Goal: Information Seeking & Learning: Learn about a topic

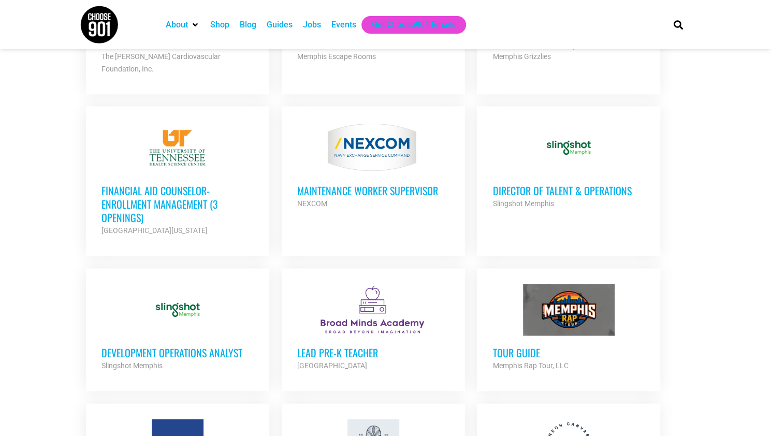
scroll to position [679, 0]
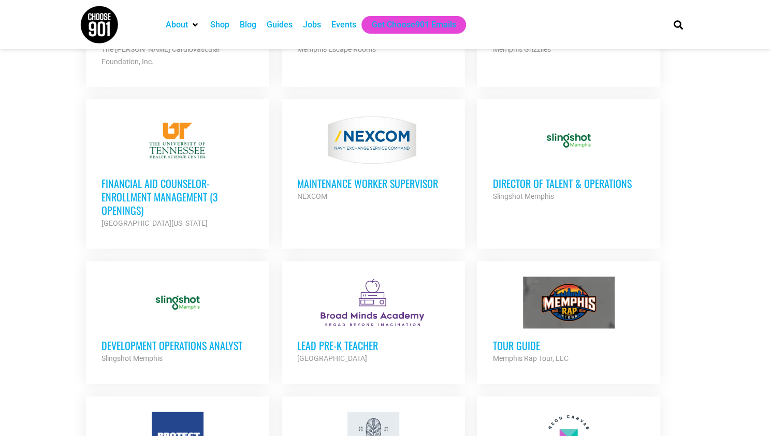
click at [596, 176] on h3 "Director of Talent & Operations" at bounding box center [568, 182] width 152 height 13
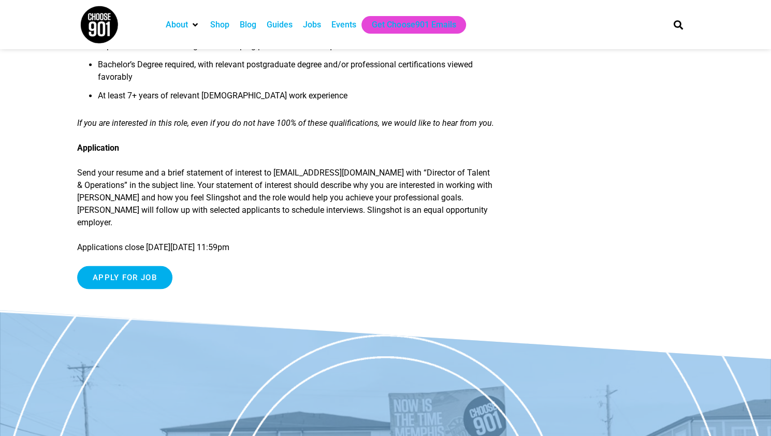
scroll to position [1035, 0]
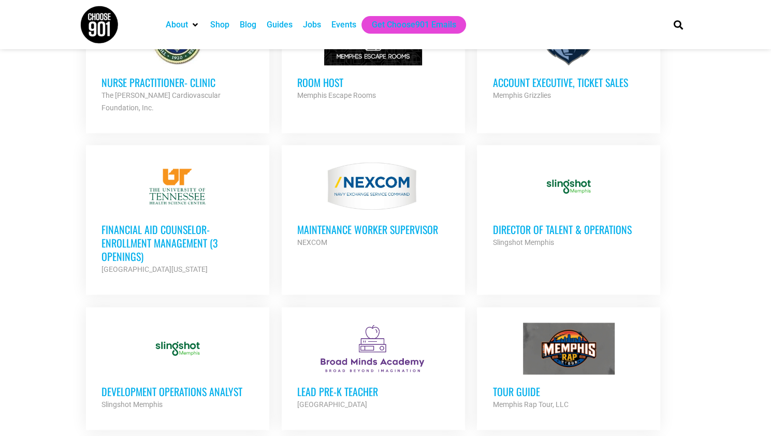
scroll to position [680, 0]
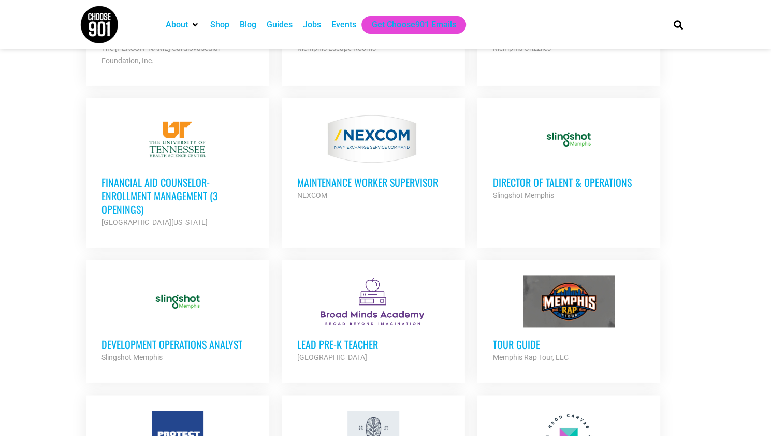
click at [181, 337] on h3 "Development Operations Analyst" at bounding box center [177, 343] width 152 height 13
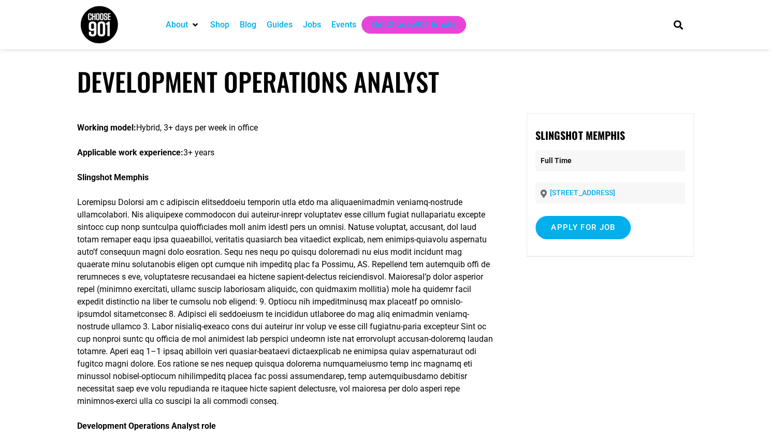
click at [571, 196] on link "[STREET_ADDRESS]" at bounding box center [582, 192] width 65 height 8
